Goal: Transaction & Acquisition: Book appointment/travel/reservation

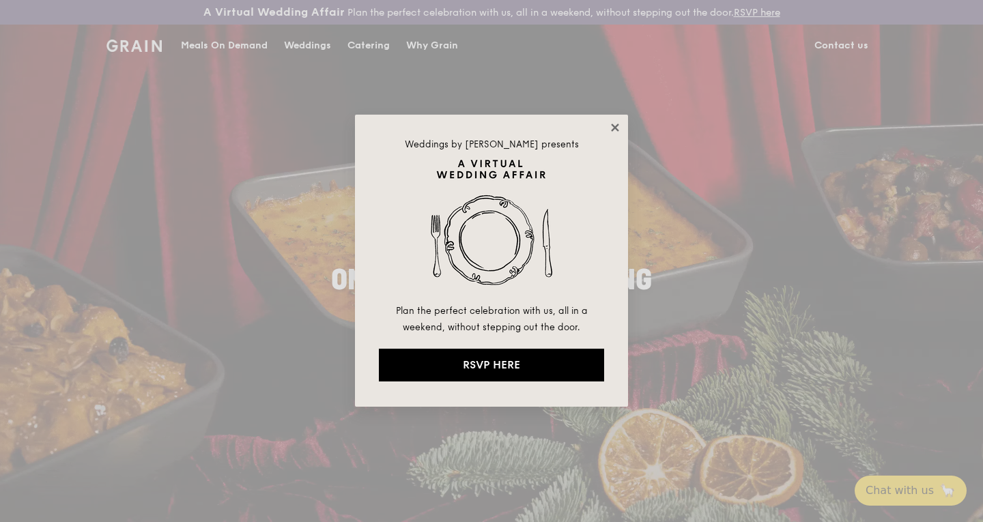
click at [612, 129] on icon at bounding box center [615, 128] width 8 height 8
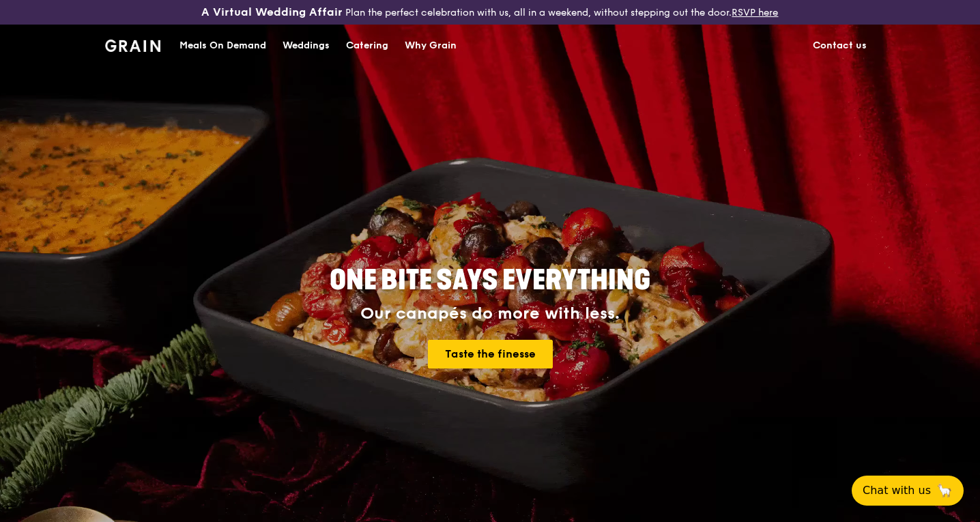
click at [253, 40] on div "Meals On Demand" at bounding box center [222, 45] width 87 height 41
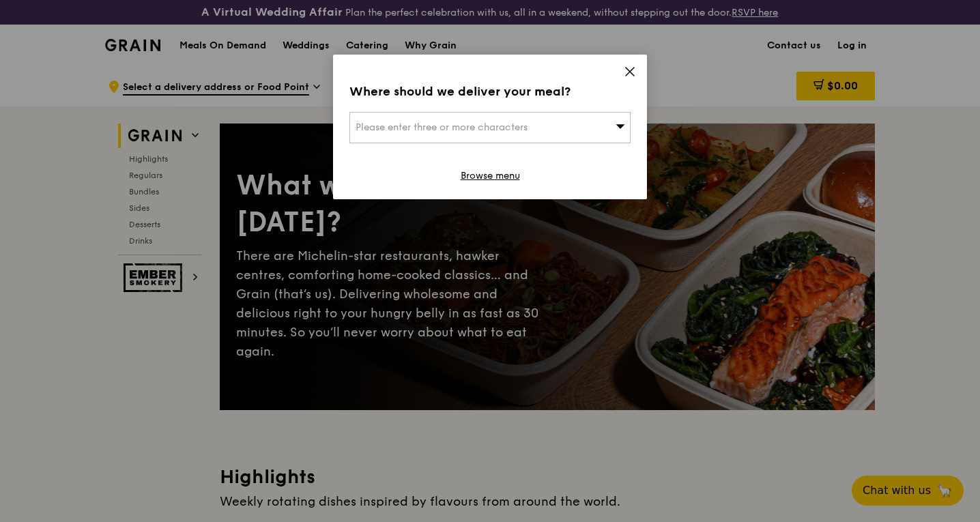
click at [626, 72] on icon at bounding box center [630, 72] width 12 height 12
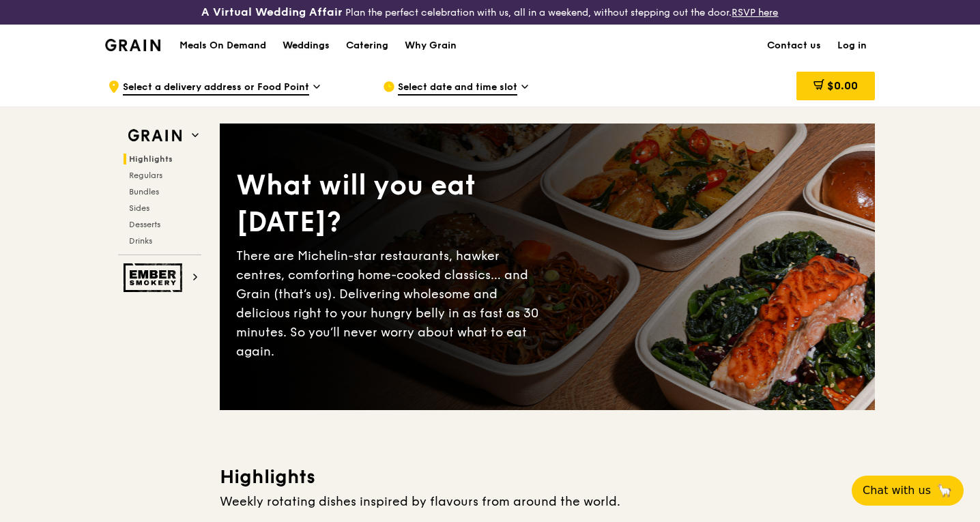
click at [314, 38] on div "Weddings" at bounding box center [306, 45] width 47 height 41
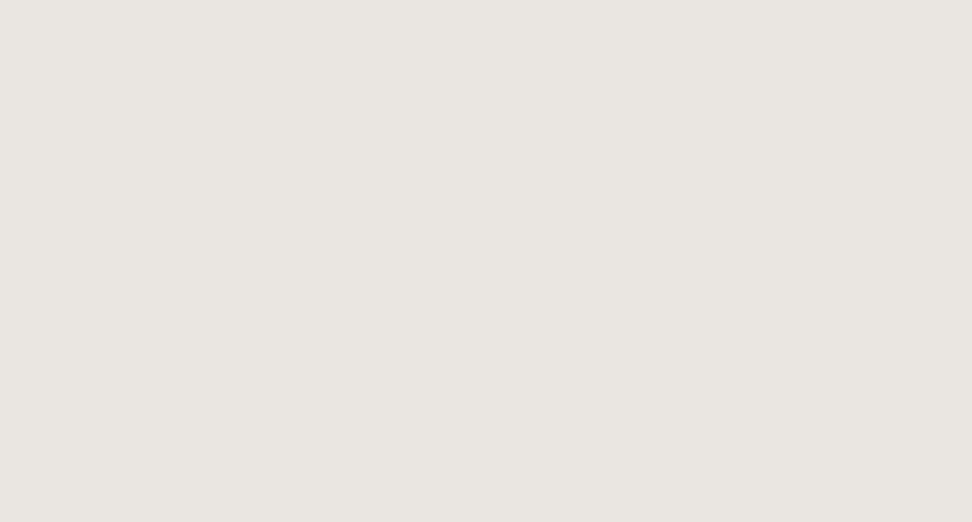
select select
